Goal: Information Seeking & Learning: Learn about a topic

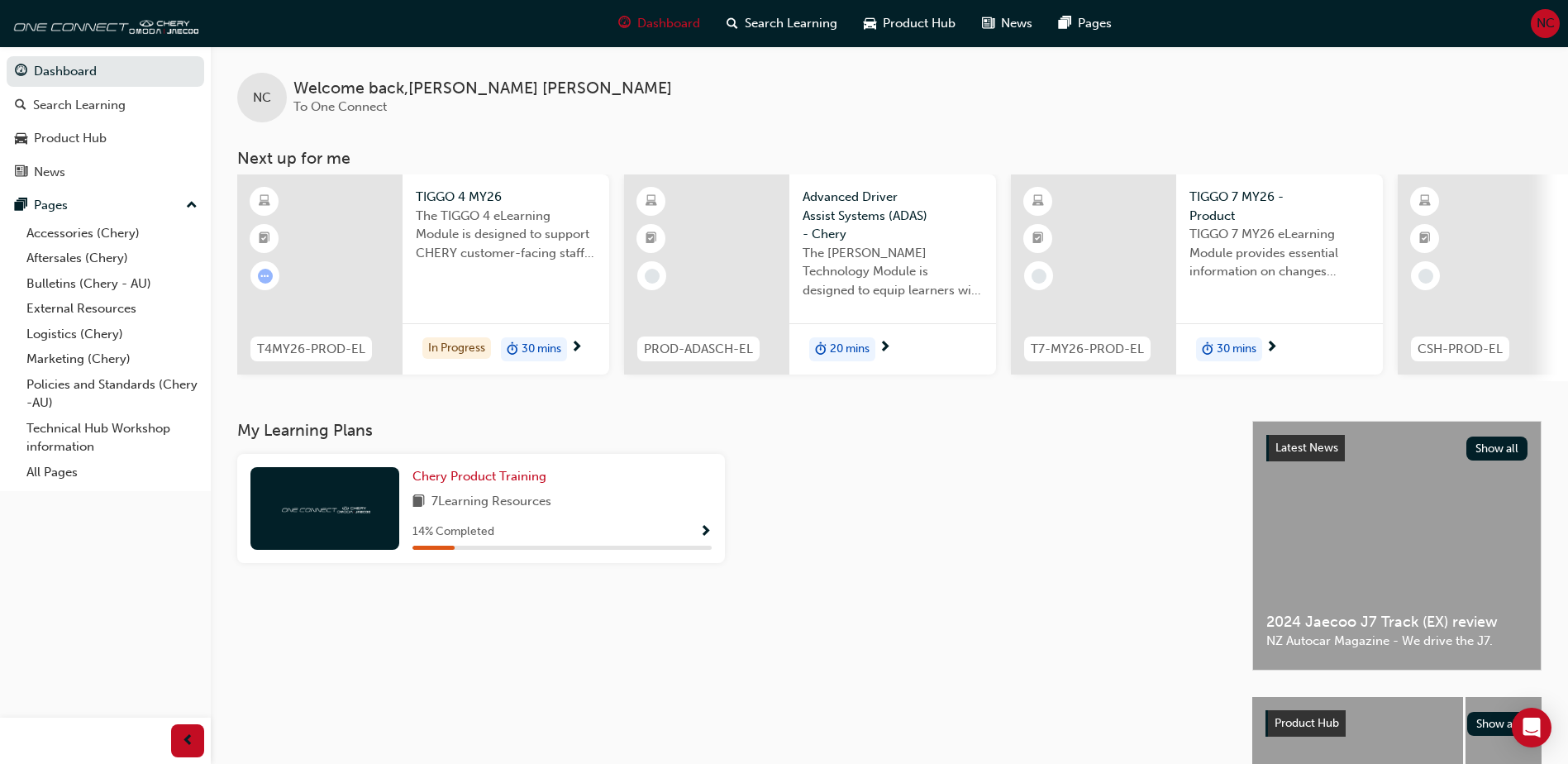
click at [807, 509] on div at bounding box center [982, 514] width 501 height 123
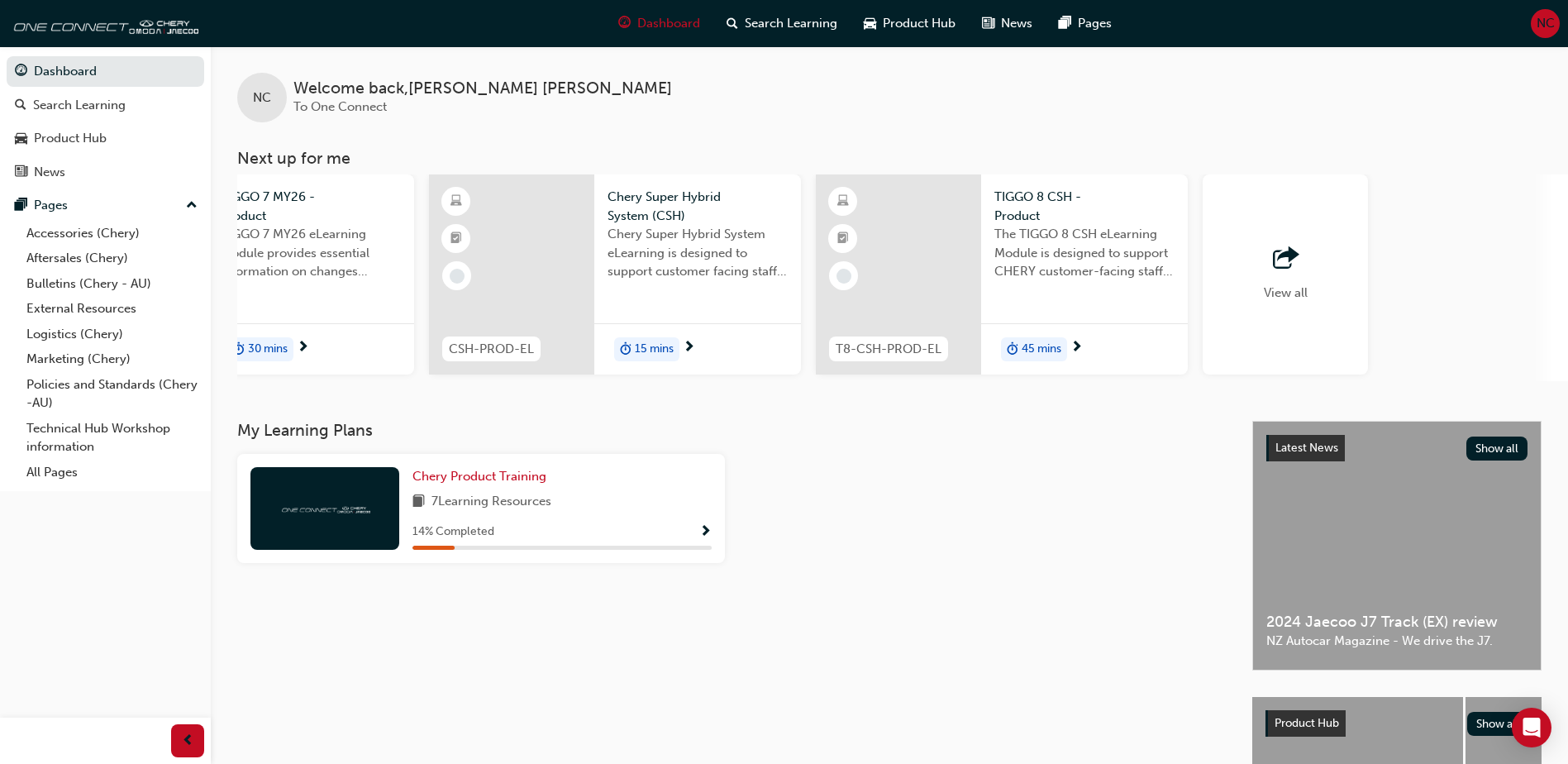
scroll to position [0, 988]
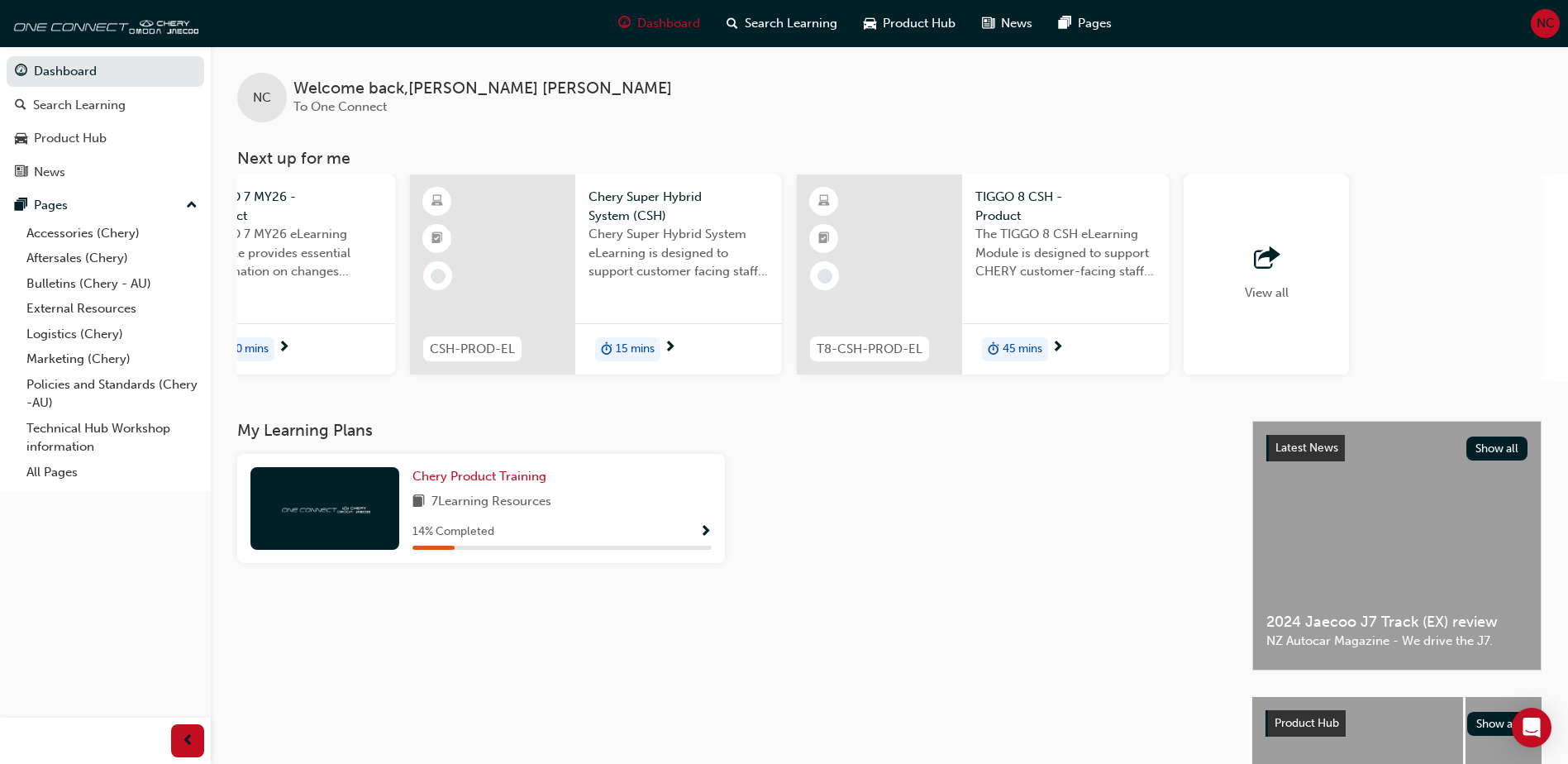
click at [1215, 279] on div "View all" at bounding box center [1266, 275] width 166 height 200
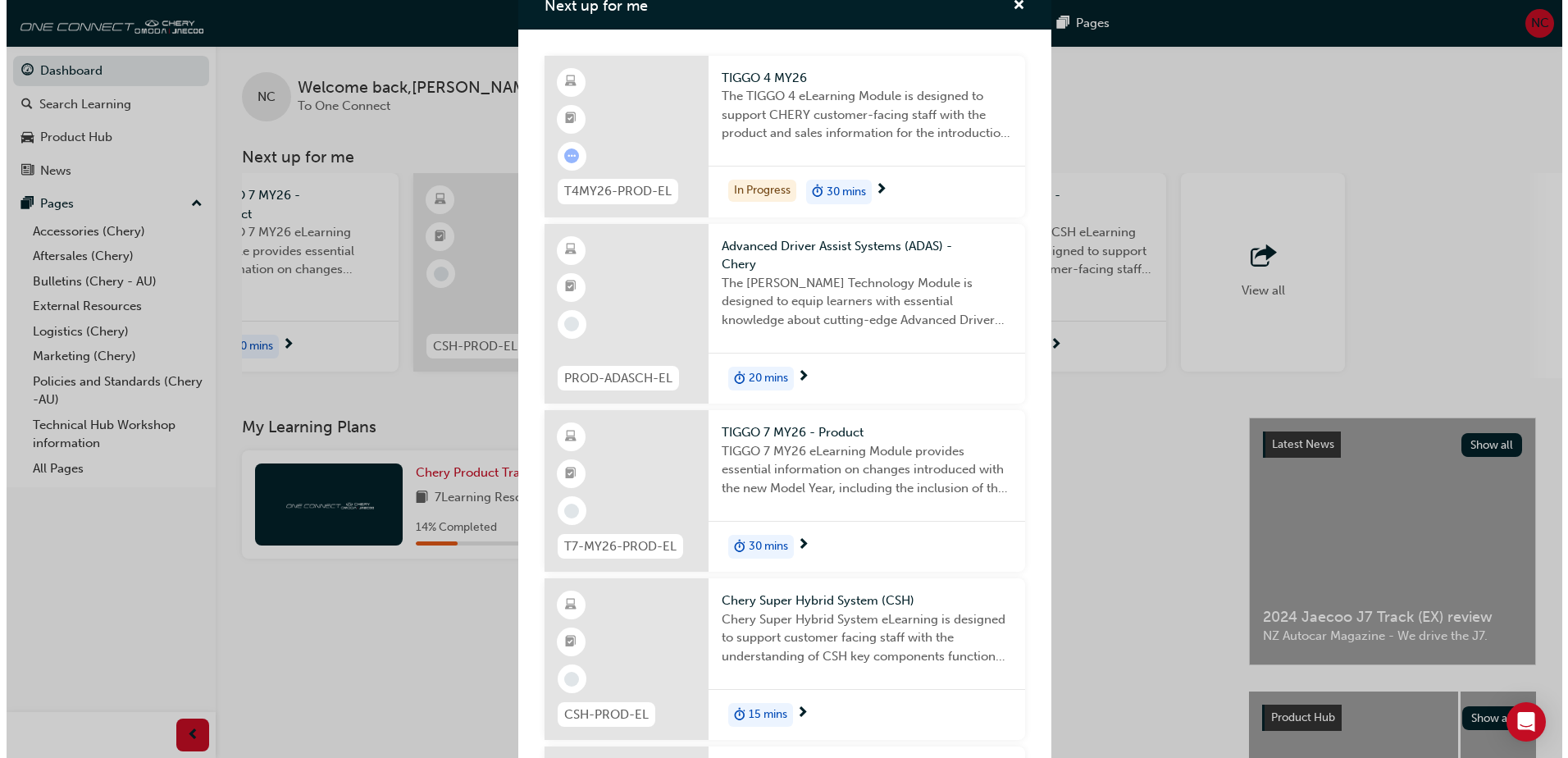
scroll to position [0, 0]
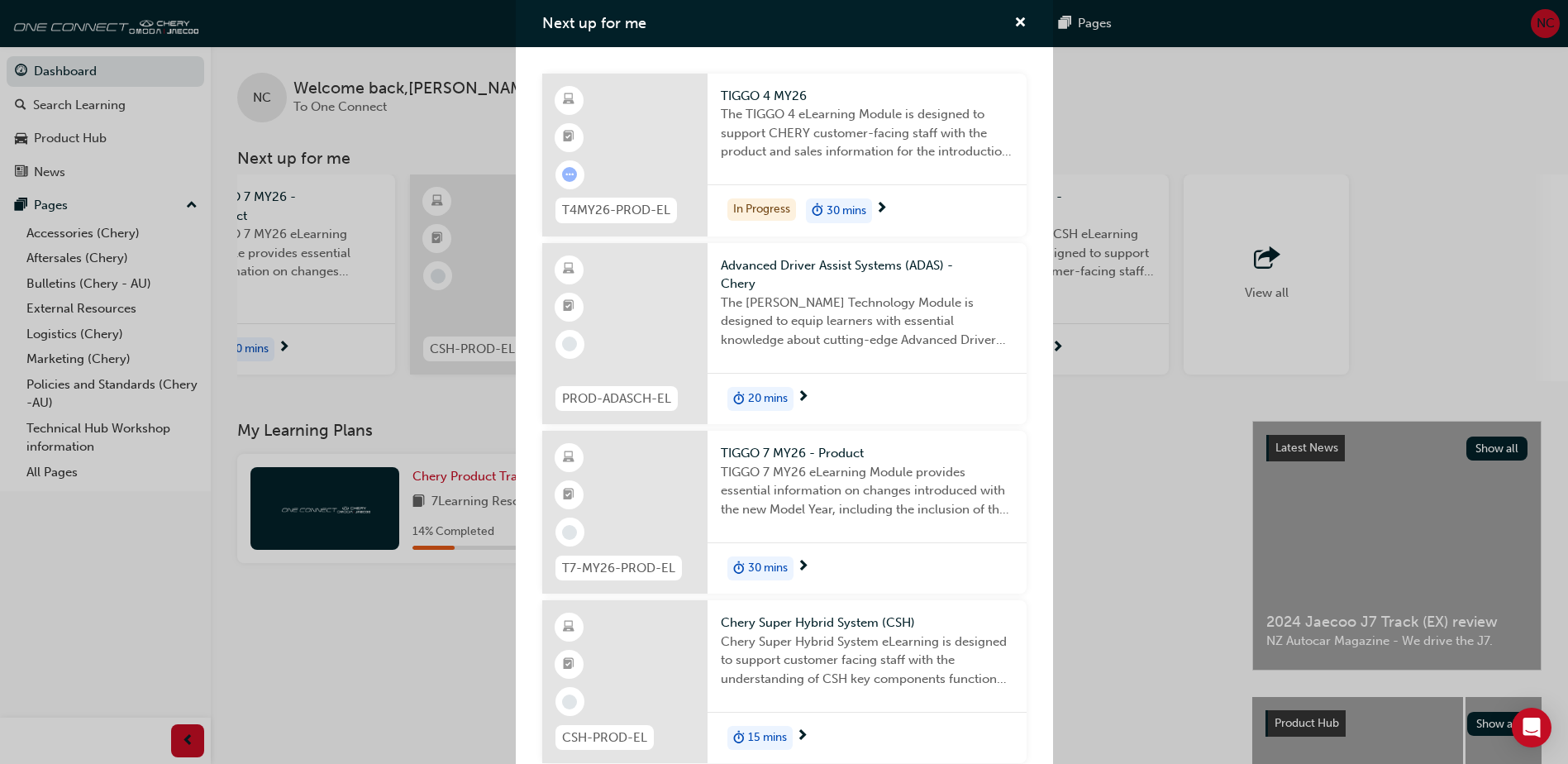
click at [948, 173] on div "TIGGO 4 MY26 The TIGGO 4 eLearning Module is designed to support CHERY customer…" at bounding box center [867, 129] width 320 height 112
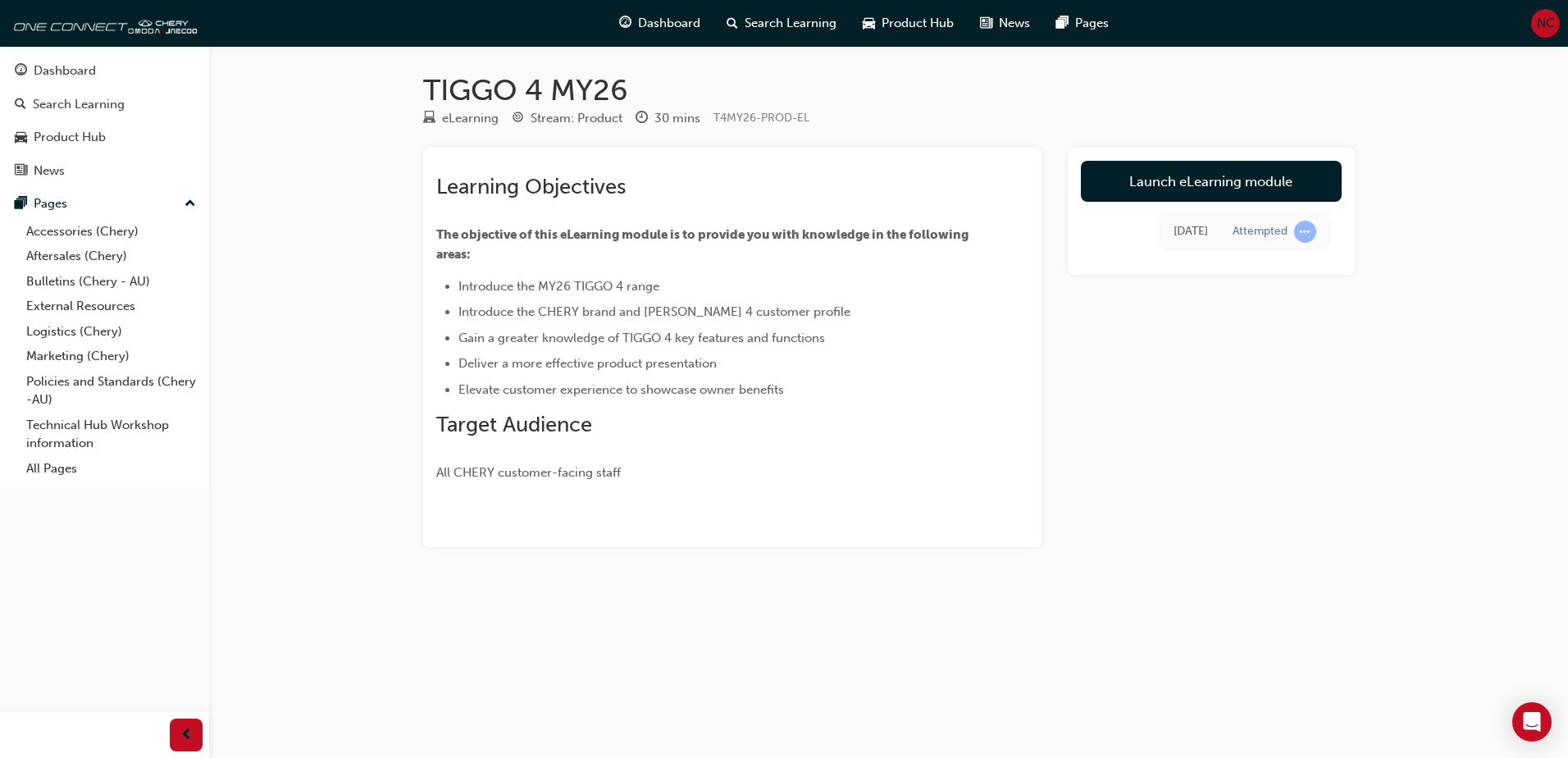
click at [1201, 237] on div "[DATE]" at bounding box center [1191, 231] width 35 height 19
click at [1257, 231] on div "Attempted" at bounding box center [1260, 232] width 55 height 16
click at [1224, 182] on link "Launch eLearning module" at bounding box center [1211, 181] width 261 height 41
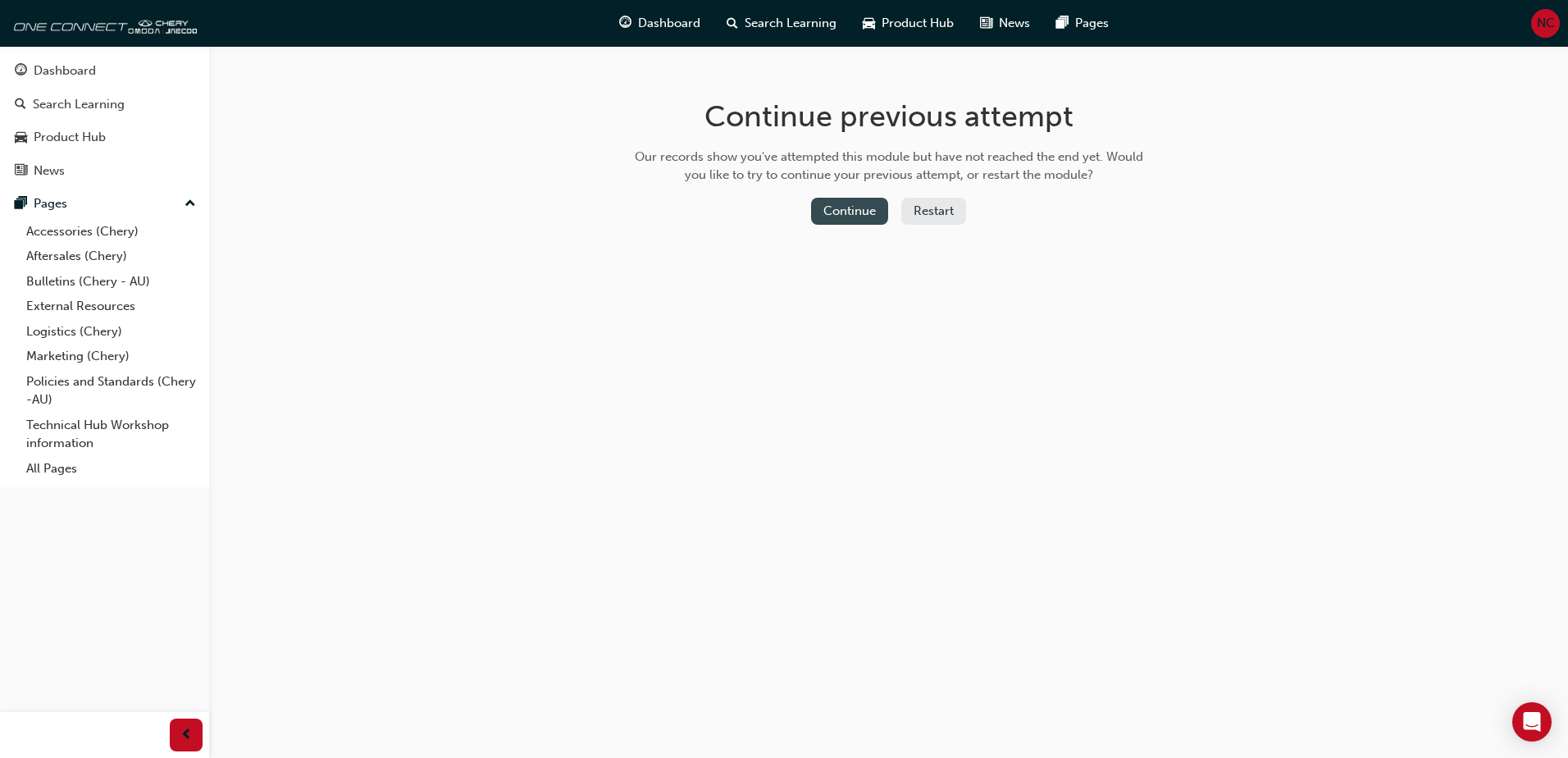
click at [849, 210] on button "Continue" at bounding box center [850, 211] width 77 height 27
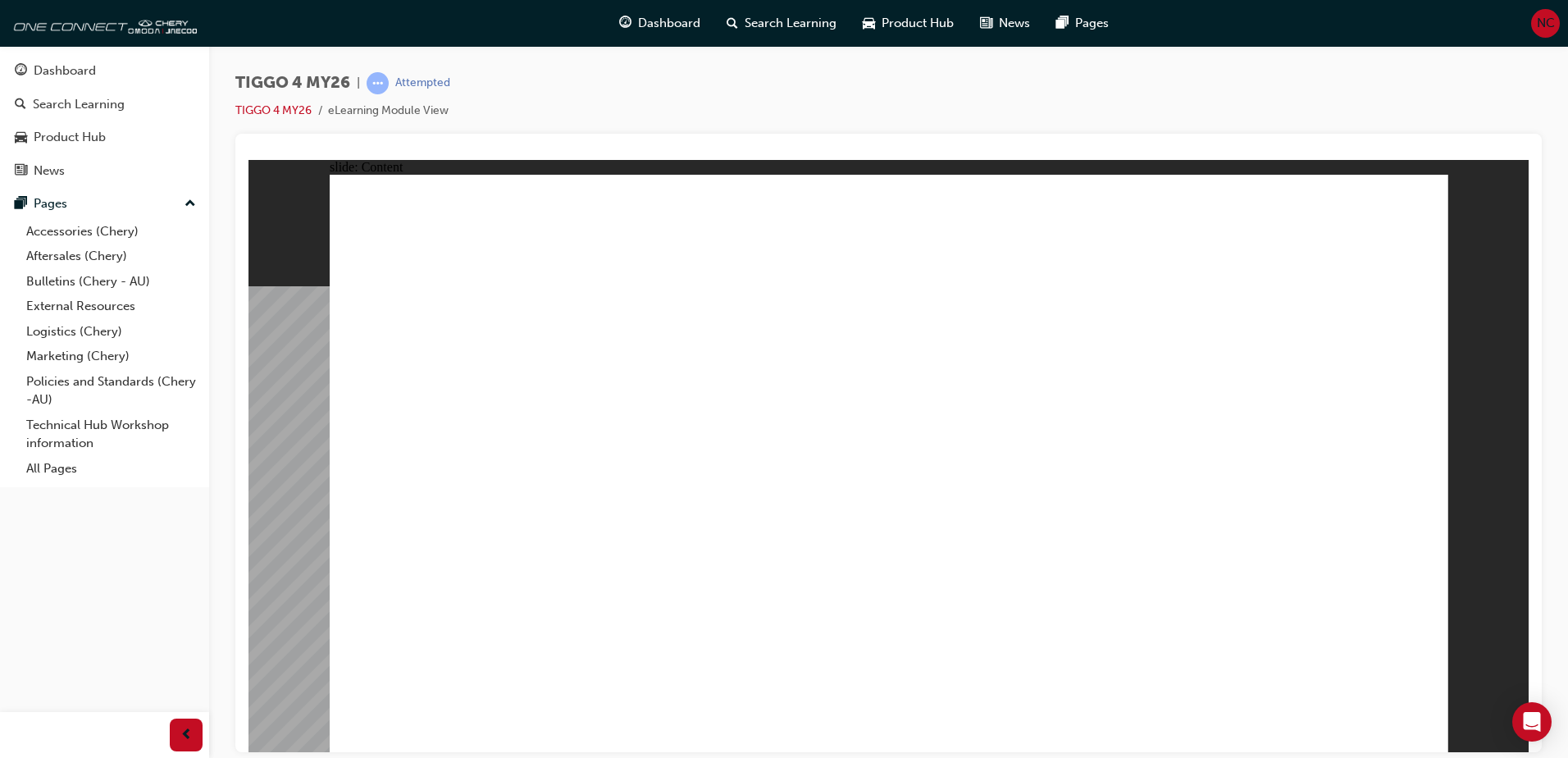
drag, startPoint x: 859, startPoint y: 398, endPoint x: 877, endPoint y: 393, distance: 18.7
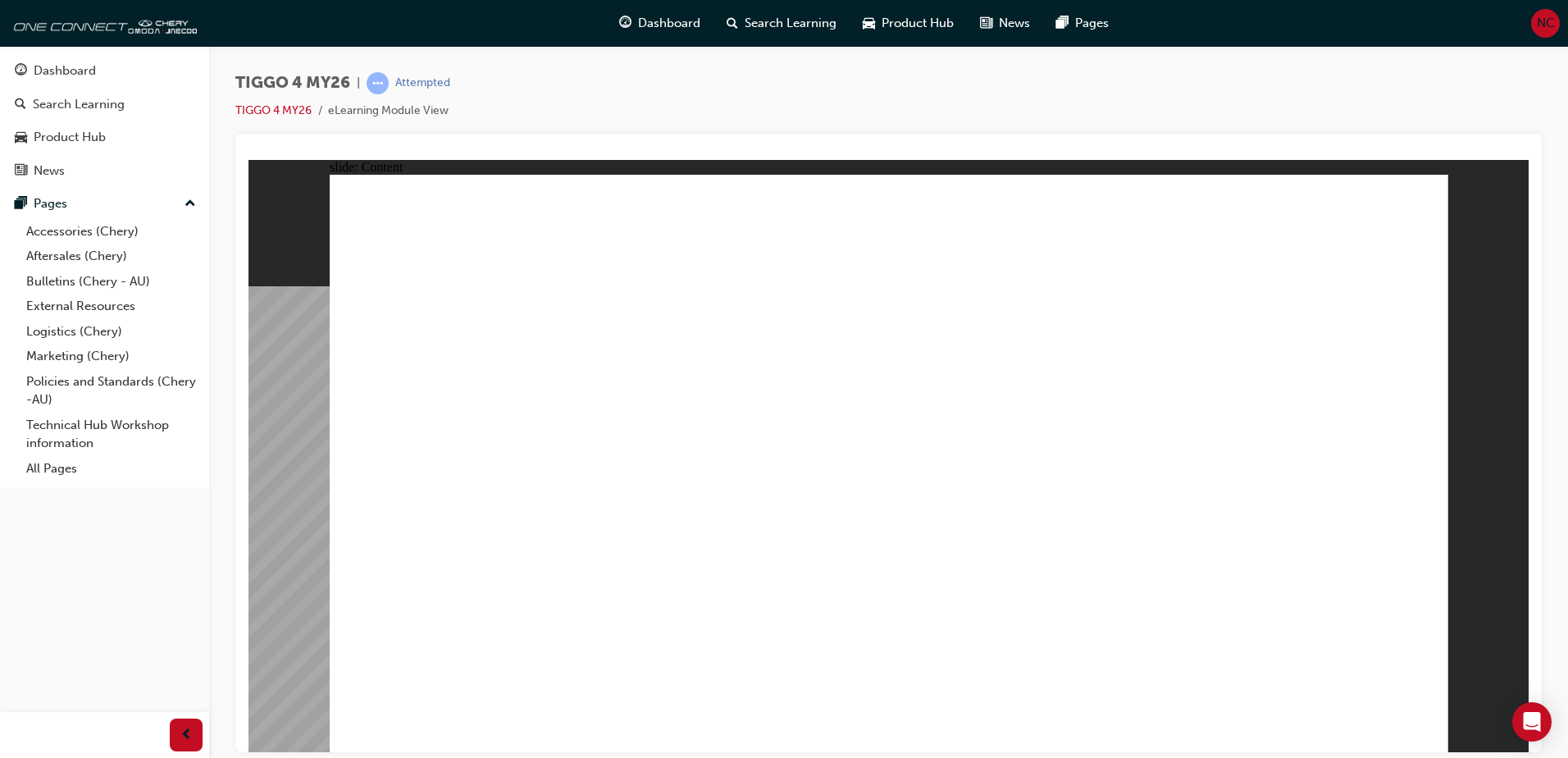
drag, startPoint x: 962, startPoint y: 689, endPoint x: 735, endPoint y: 467, distance: 317.5
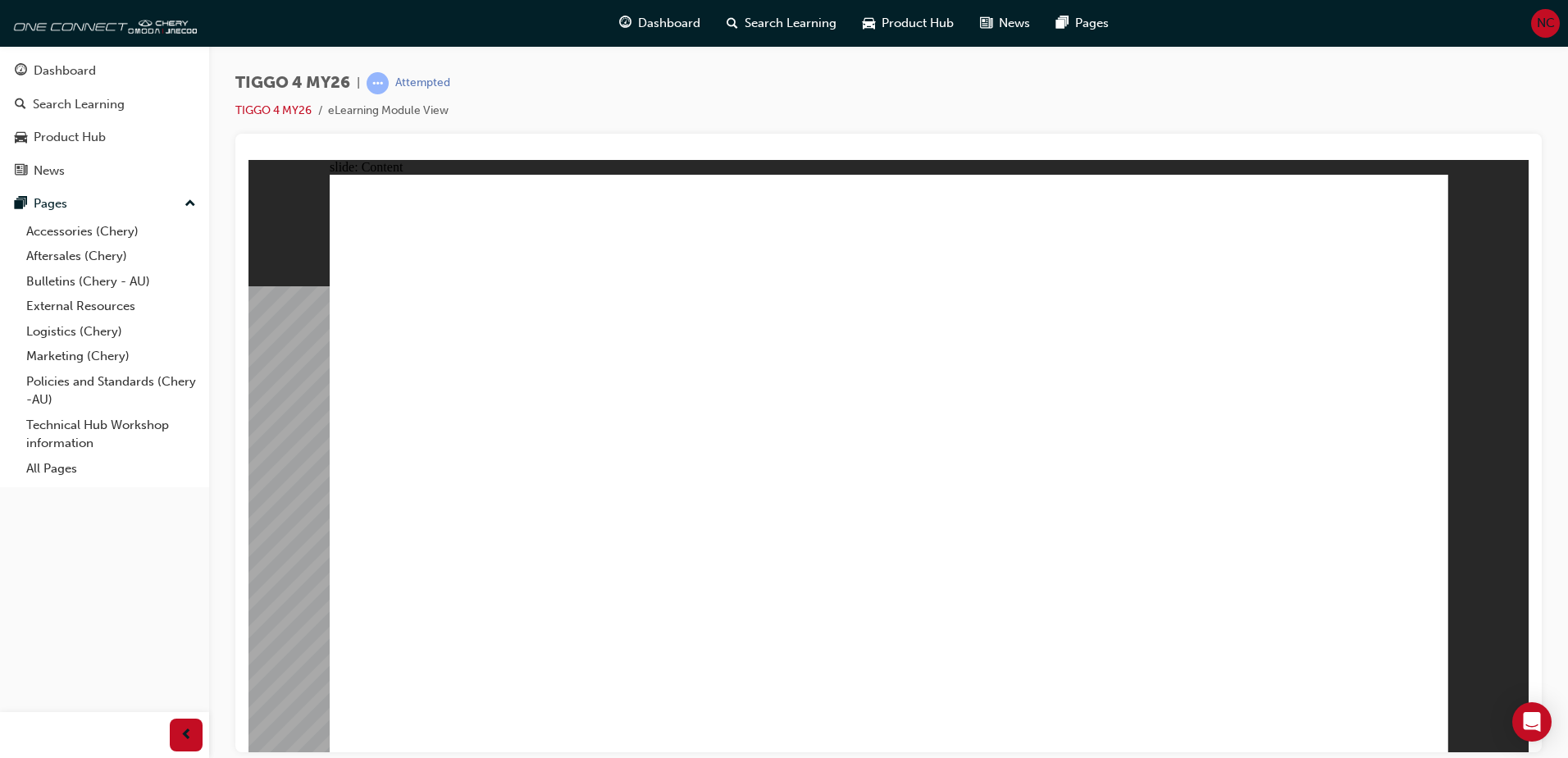
drag, startPoint x: 777, startPoint y: 288, endPoint x: 770, endPoint y: 278, distance: 12.2
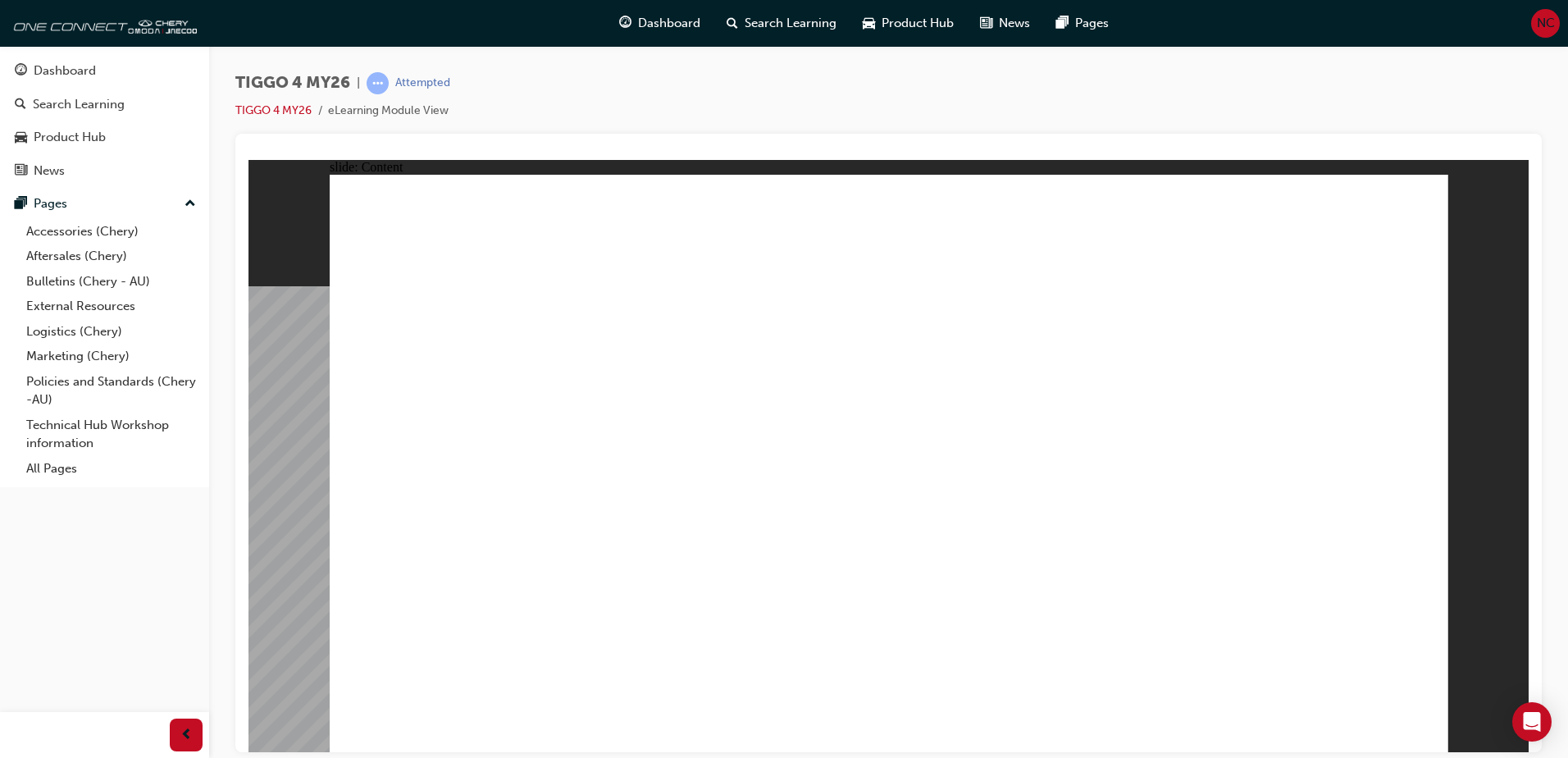
radio input "true"
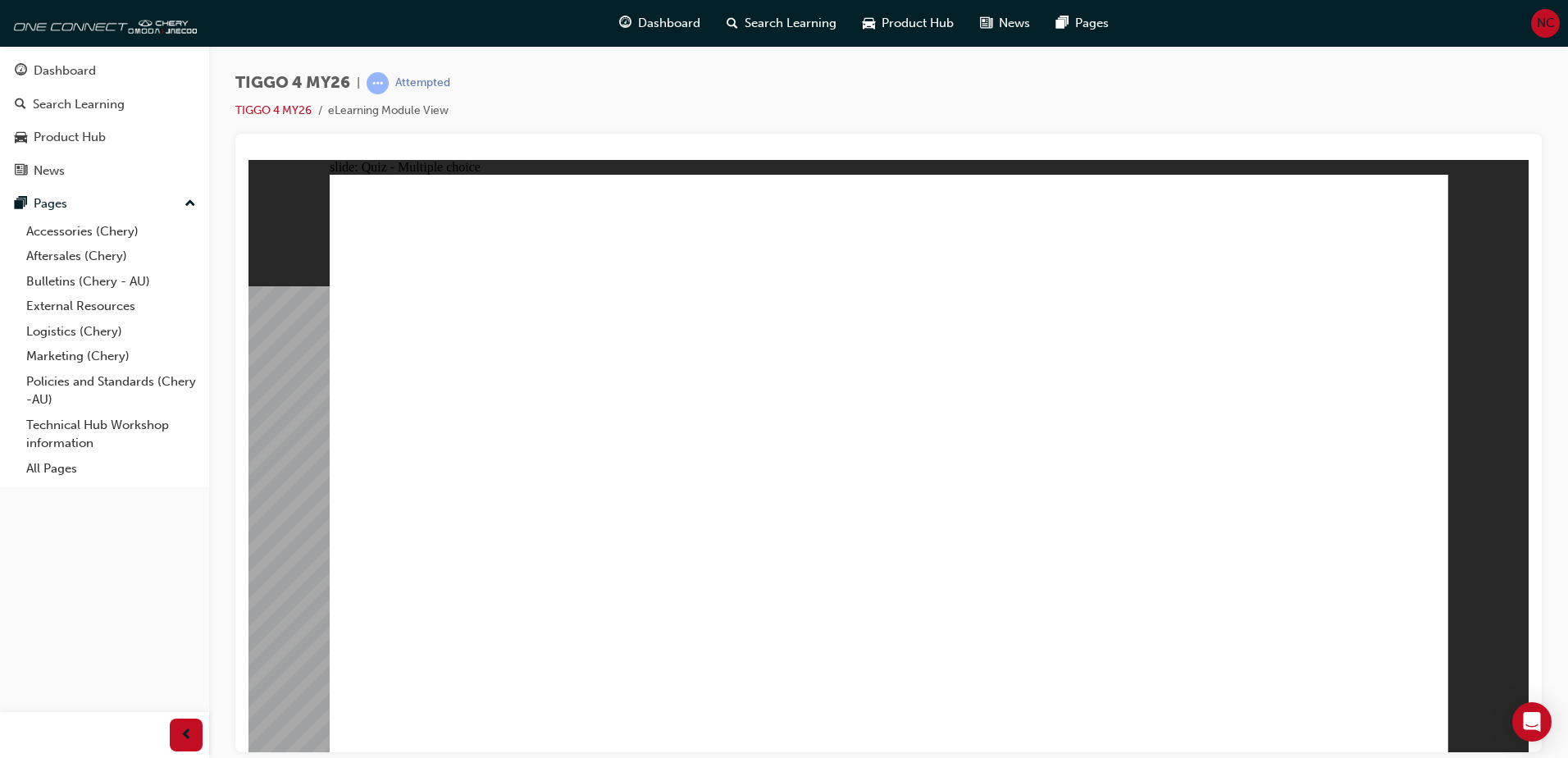
drag, startPoint x: 646, startPoint y: 366, endPoint x: 648, endPoint y: 588, distance: 222.0
drag, startPoint x: 851, startPoint y: 368, endPoint x: 1087, endPoint y: 581, distance: 317.9
drag, startPoint x: 1326, startPoint y: 370, endPoint x: 1327, endPoint y: 589, distance: 219.0
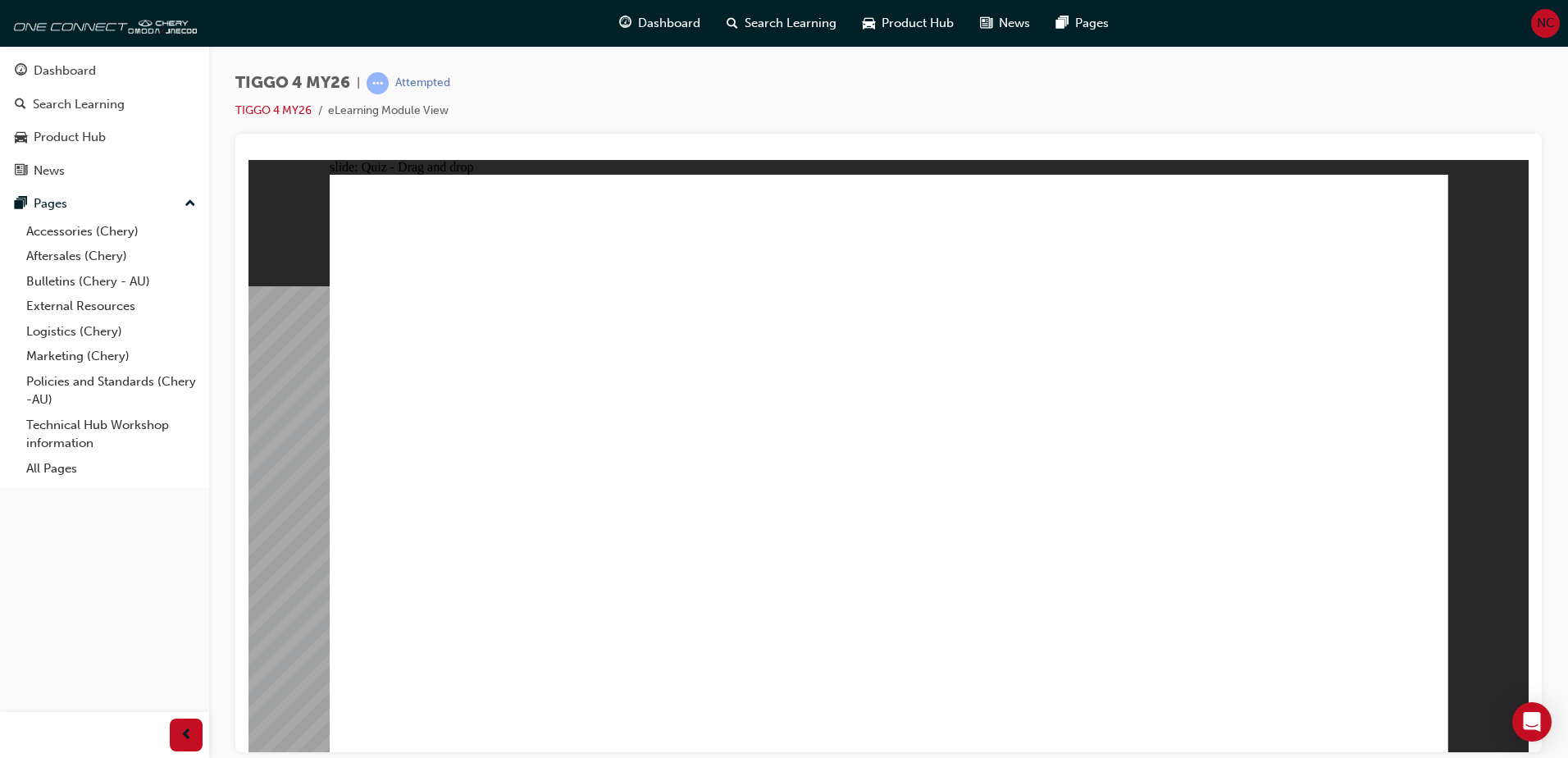
drag, startPoint x: 1152, startPoint y: 362, endPoint x: 508, endPoint y: 589, distance: 682.8
drag, startPoint x: 432, startPoint y: 360, endPoint x: 908, endPoint y: 595, distance: 530.8
